Goal: Navigation & Orientation: Find specific page/section

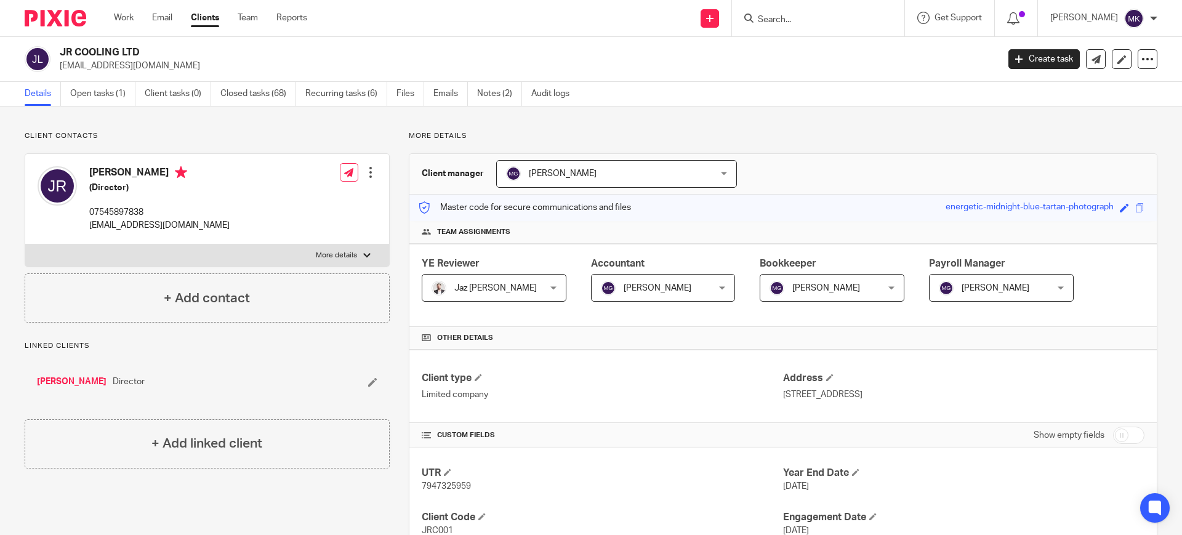
scroll to position [769, 0]
